Goal: Task Accomplishment & Management: Use online tool/utility

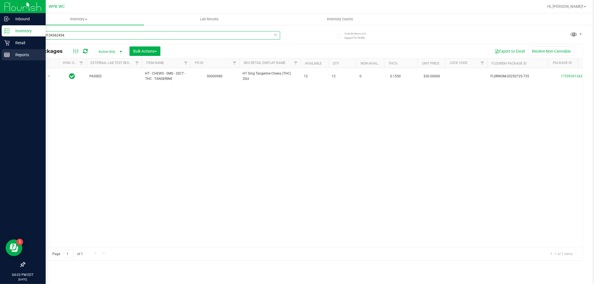
drag, startPoint x: 92, startPoint y: 35, endPoint x: 0, endPoint y: 56, distance: 94.4
click at [0, 56] on div "Inbound Inventory Retail Reports 04:03 PM EDT [DATE] 09/23 WPB WC Hi, [PERSON_N…" at bounding box center [297, 142] width 594 height 284
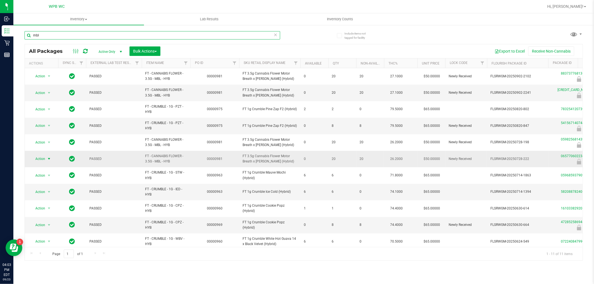
type input "mbl"
click at [41, 160] on span "Action" at bounding box center [37, 159] width 15 height 8
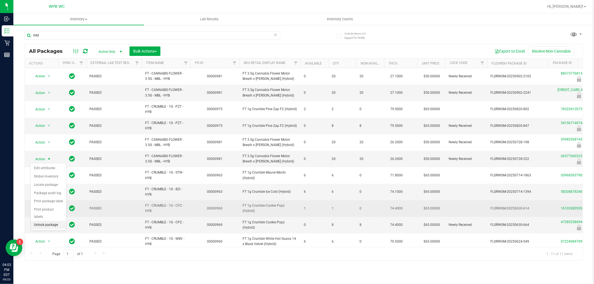
drag, startPoint x: 50, startPoint y: 224, endPoint x: 210, endPoint y: 215, distance: 159.6
click at [55, 229] on li "Unlock package" at bounding box center [49, 225] width 36 height 8
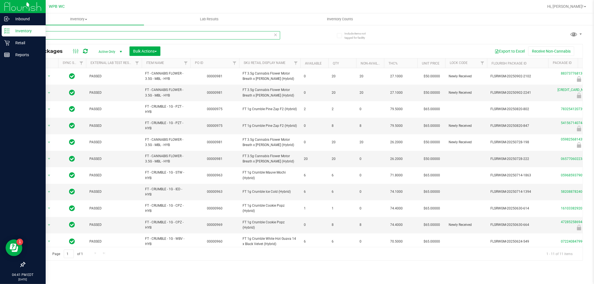
drag, startPoint x: 0, startPoint y: 36, endPoint x: 0, endPoint y: 27, distance: 8.9
click at [0, 36] on div "Inbound Inventory Retail Reports 04:41 PM EDT [DATE] 09/23 WPB WC Hi, [PERSON_N…" at bounding box center [297, 142] width 594 height 284
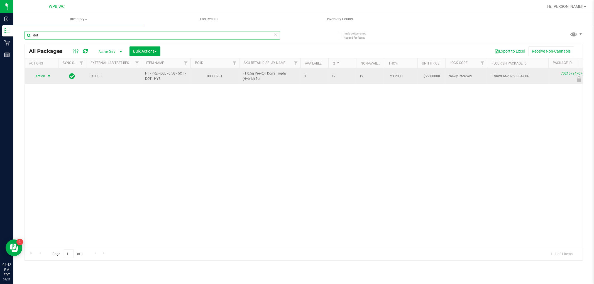
type input "dot"
click at [49, 74] on span "select" at bounding box center [49, 76] width 4 height 4
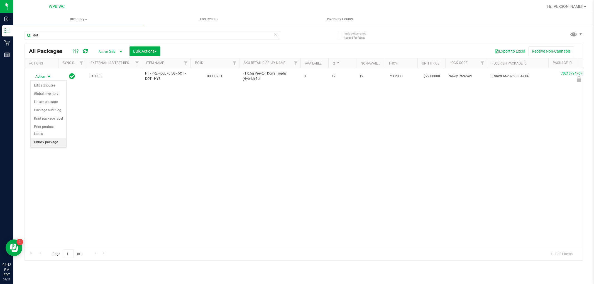
drag, startPoint x: 50, startPoint y: 144, endPoint x: 76, endPoint y: 140, distance: 26.6
click at [49, 144] on li "Unlock package" at bounding box center [49, 142] width 36 height 8
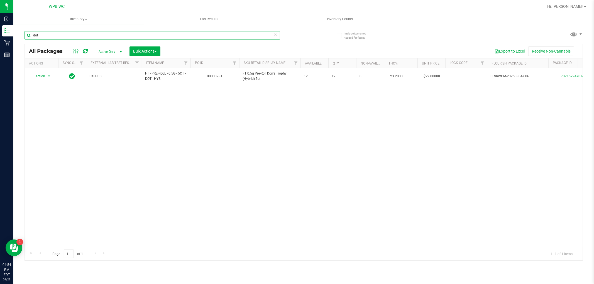
click at [60, 32] on input "dot" at bounding box center [153, 35] width 256 height 8
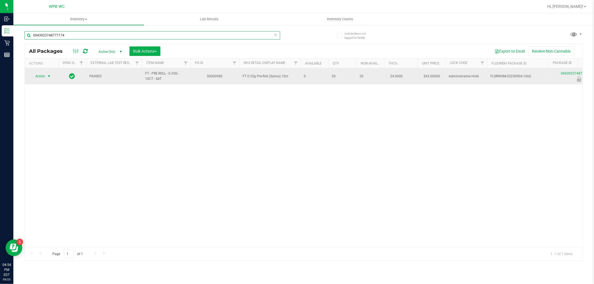
type input "0943923748777174"
click at [45, 78] on span "Action" at bounding box center [37, 76] width 15 height 8
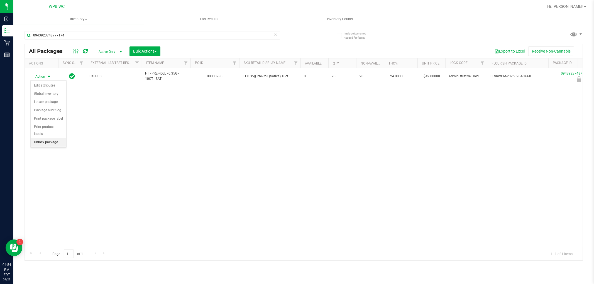
click at [55, 141] on li "Unlock package" at bounding box center [49, 142] width 36 height 8
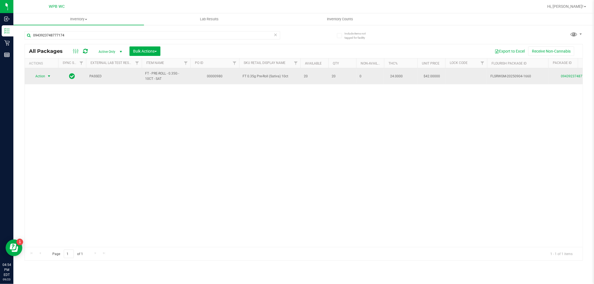
click at [40, 75] on span "Action" at bounding box center [37, 76] width 15 height 8
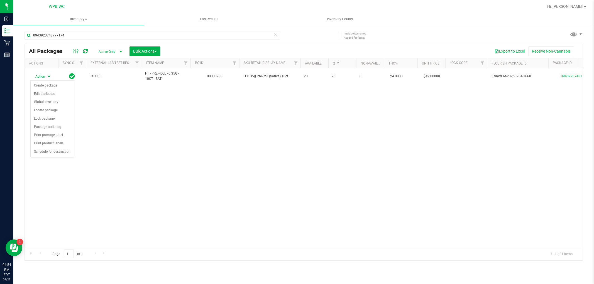
click at [170, 183] on div "Action Action Create package Edit attributes Global inventory Locate package Lo…" at bounding box center [304, 157] width 558 height 179
